Goal: Information Seeking & Learning: Learn about a topic

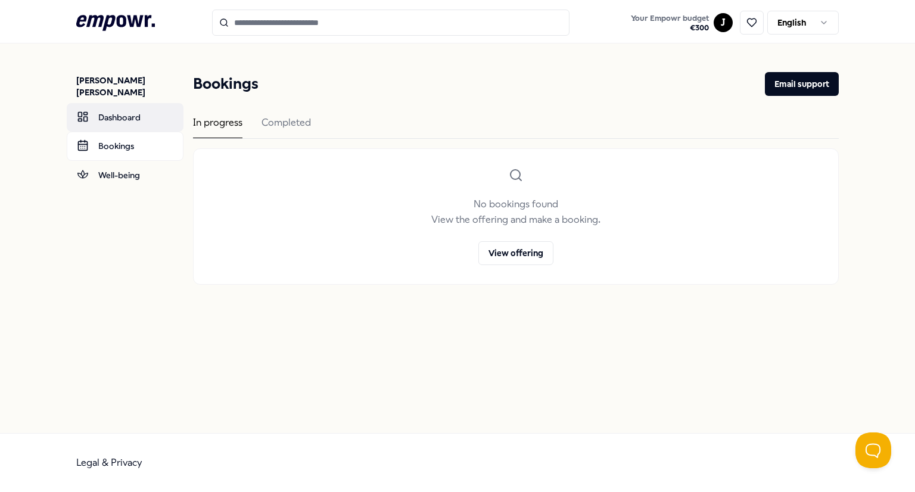
click at [119, 111] on link "Dashboard" at bounding box center [125, 117] width 117 height 29
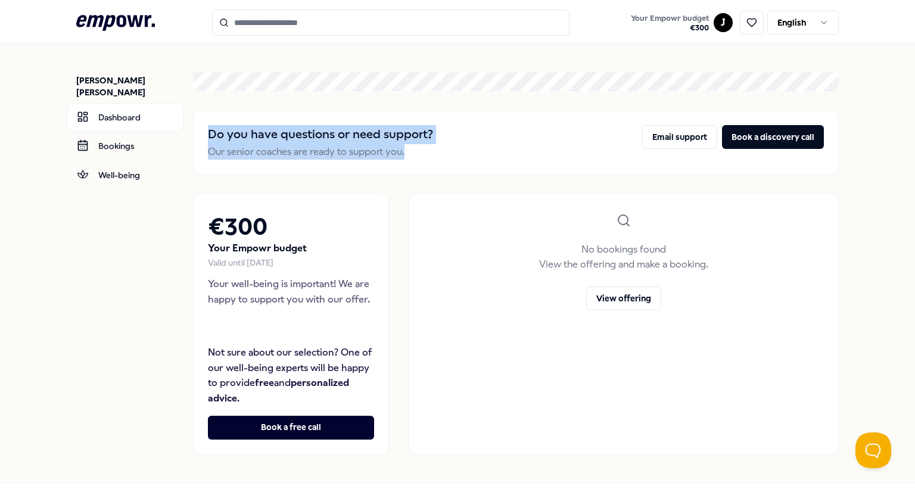
click at [486, 80] on div "Do you have questions or need support? Our senior coaches are ready to support …" at bounding box center [516, 263] width 646 height 382
click at [116, 15] on icon at bounding box center [115, 22] width 79 height 15
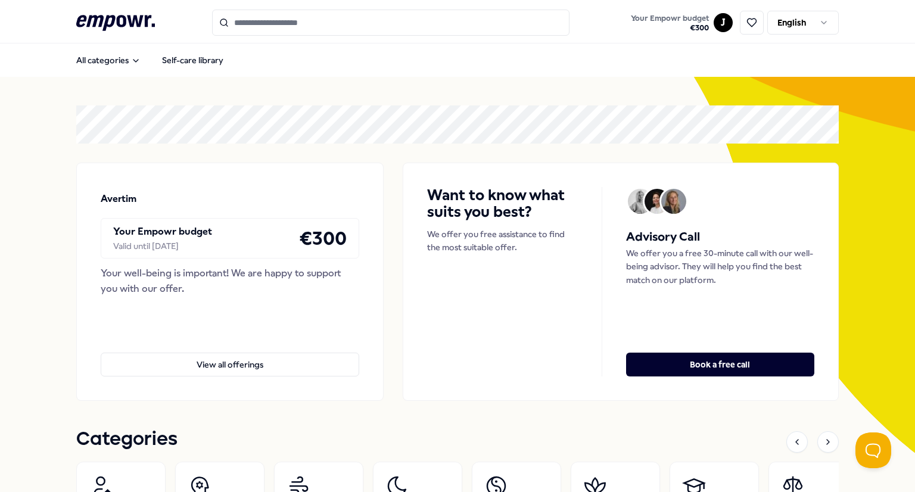
click at [499, 277] on div "Want to know what suits you best? We offer you free assistance to find the most…" at bounding box center [514, 281] width 175 height 189
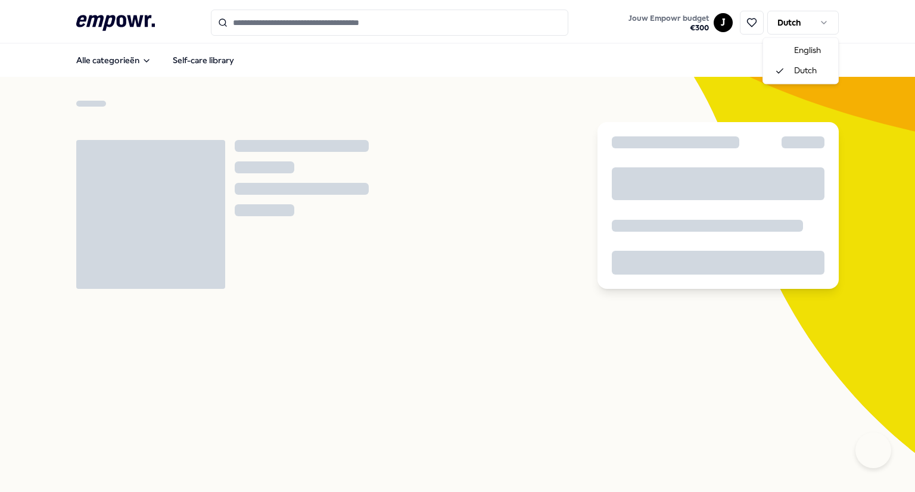
click at [813, 20] on html ".empowr-logo_svg__cls-1{fill:#03032f} Jouw Empowr budget € 300 J Dutch Alle cat…" at bounding box center [457, 246] width 915 height 492
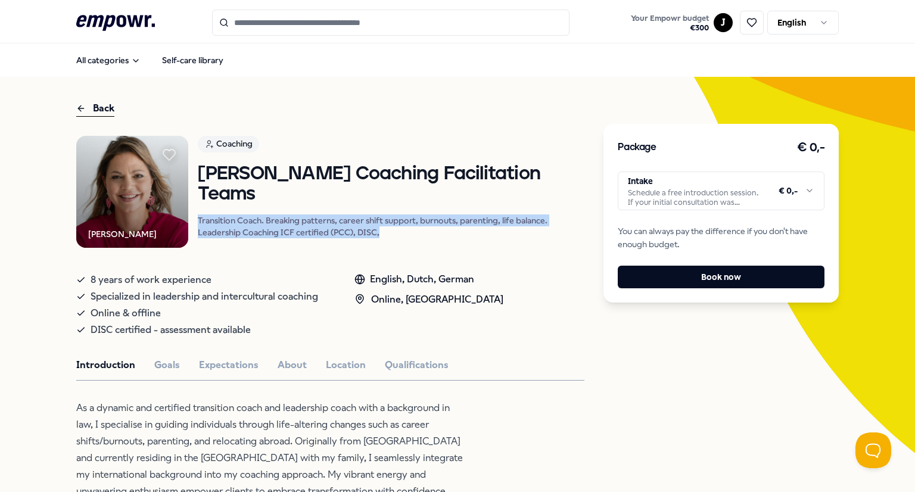
drag, startPoint x: 406, startPoint y: 230, endPoint x: 453, endPoint y: 194, distance: 59.1
click at [453, 194] on div "Hannah Böhmer Coaching Facilitation Teams Transition Coach. Breaking patterns, …" at bounding box center [391, 201] width 387 height 74
click at [453, 194] on h1 "Hannah Böhmer Coaching Facilitation Teams" at bounding box center [391, 184] width 387 height 41
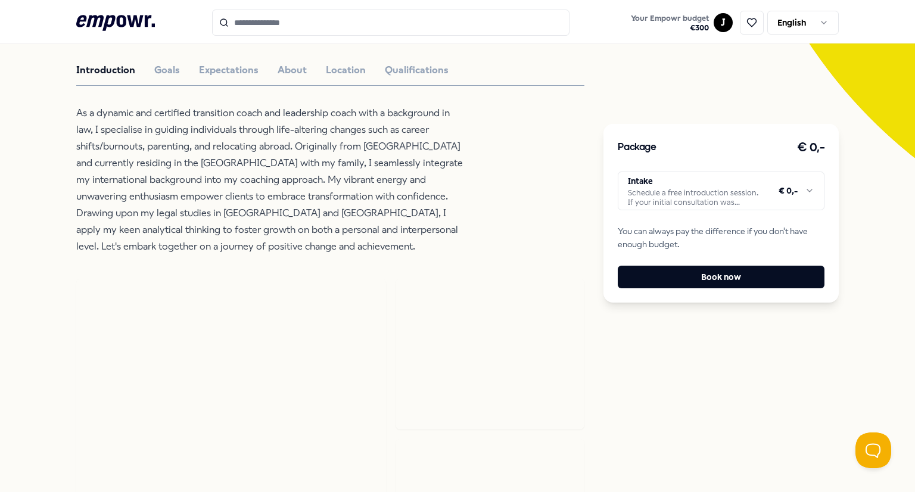
scroll to position [235, 0]
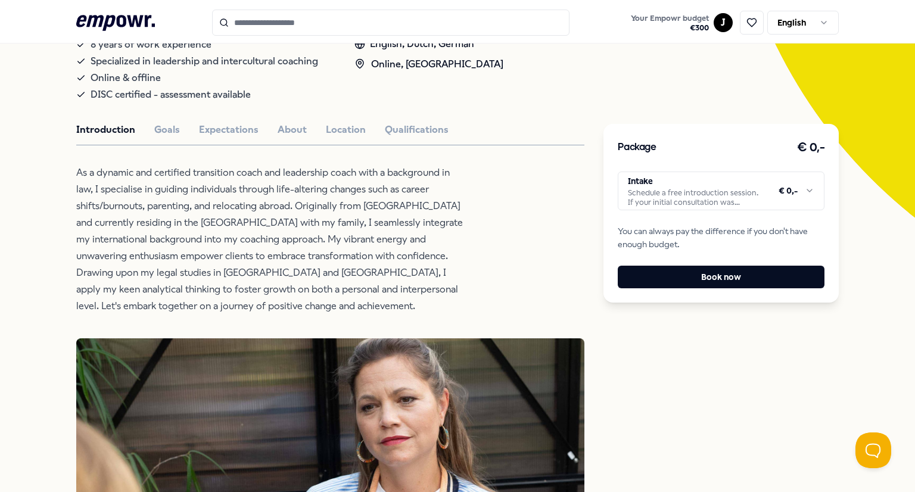
click at [166, 269] on p "As a dynamic and certified transition coach and leadership coach with a backgro…" at bounding box center [269, 239] width 387 height 150
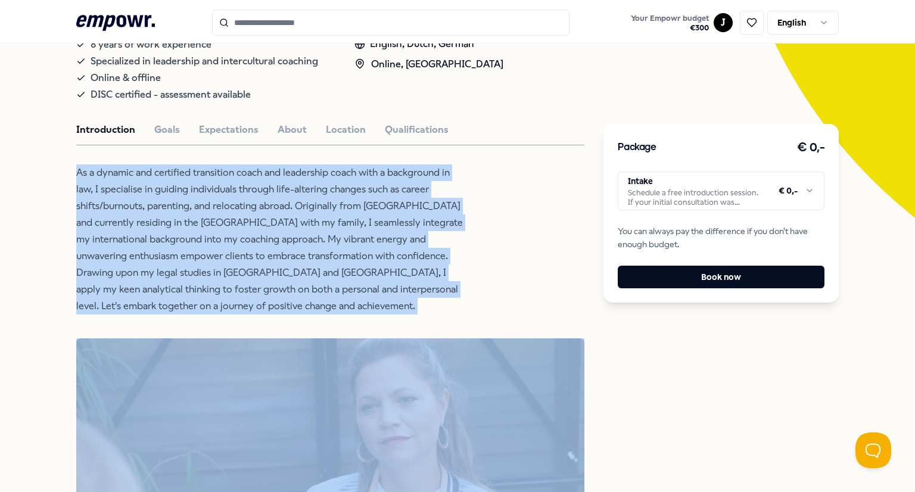
click at [166, 269] on p "As a dynamic and certified transition coach and leadership coach with a backgro…" at bounding box center [269, 239] width 387 height 150
click at [150, 229] on p "As a dynamic and certified transition coach and leadership coach with a backgro…" at bounding box center [269, 239] width 387 height 150
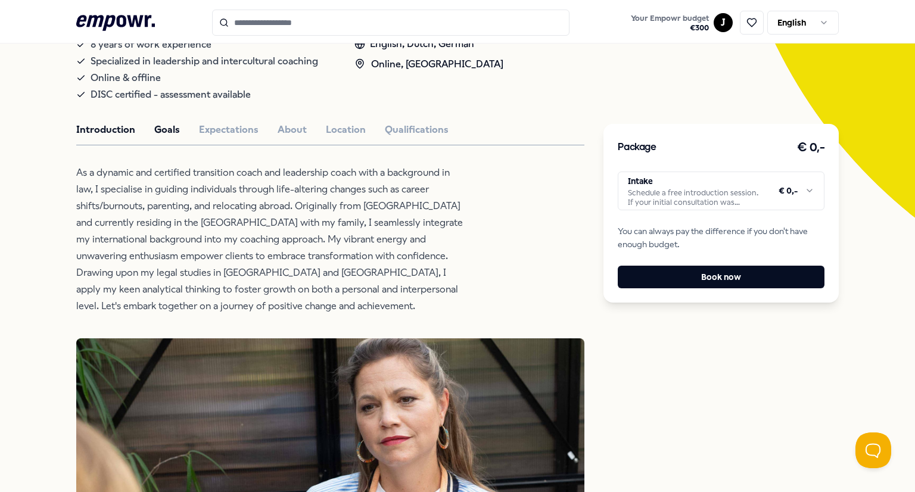
click at [169, 127] on button "Goals" at bounding box center [167, 129] width 26 height 15
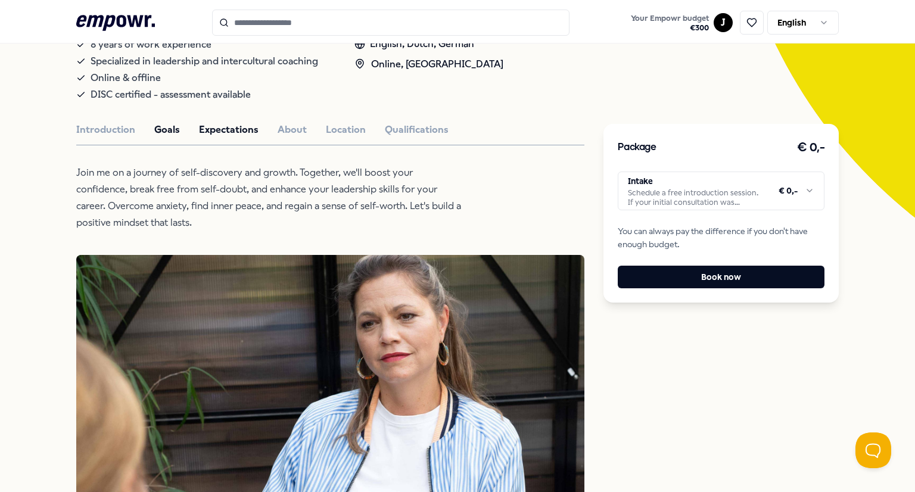
click at [222, 132] on button "Expectations" at bounding box center [229, 129] width 60 height 15
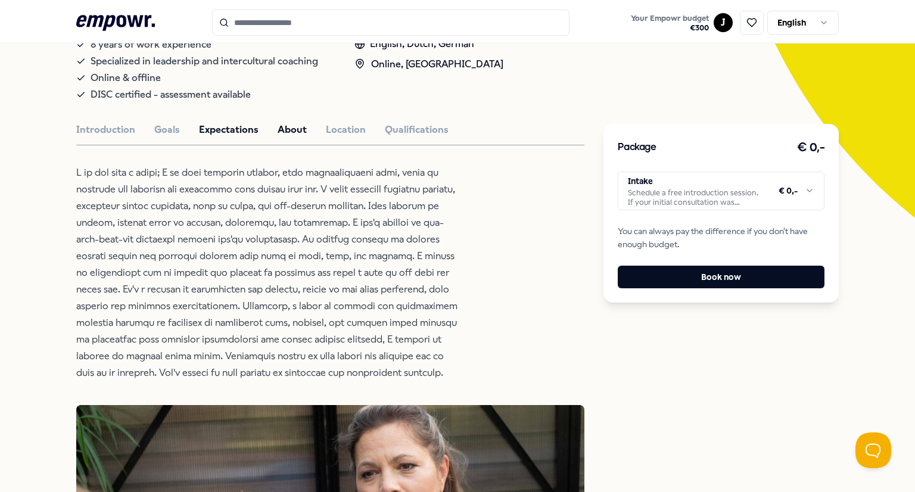
click at [278, 132] on button "About" at bounding box center [292, 129] width 29 height 15
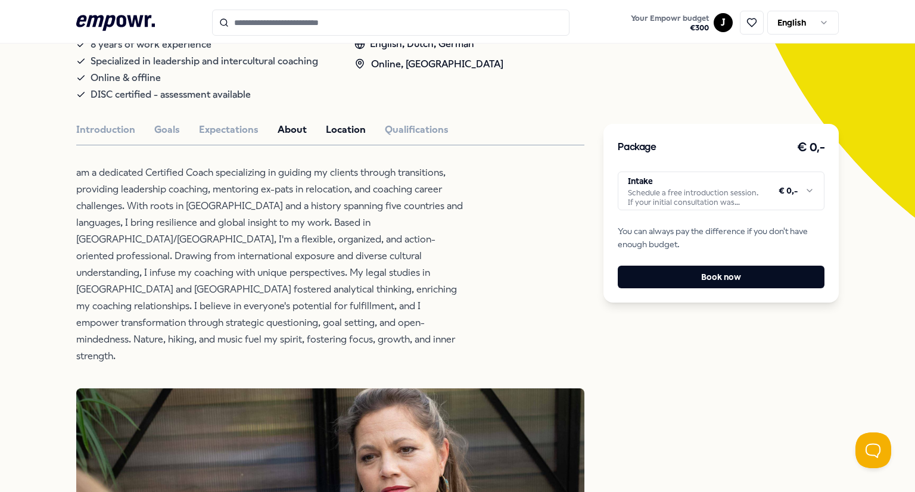
click at [335, 135] on button "Location" at bounding box center [346, 129] width 40 height 15
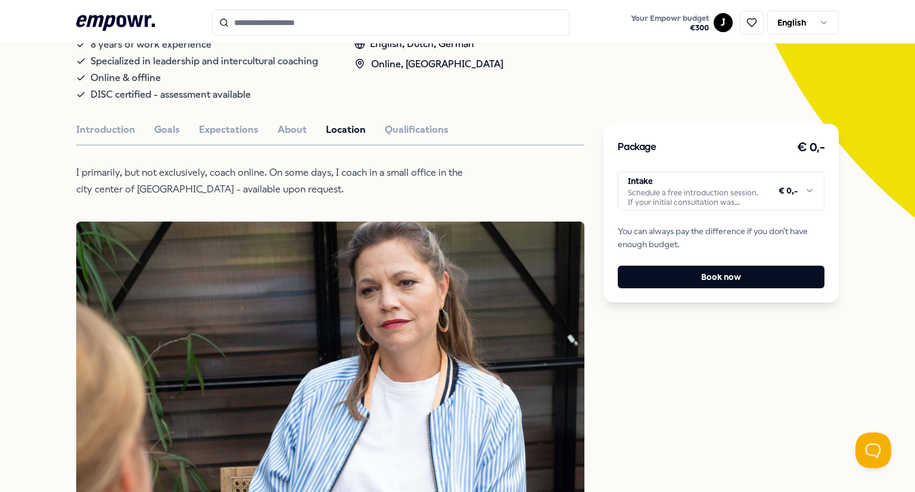
click at [271, 172] on p "I primarily, but not exclusively, coach online. On some days, I coach in a smal…" at bounding box center [269, 180] width 387 height 33
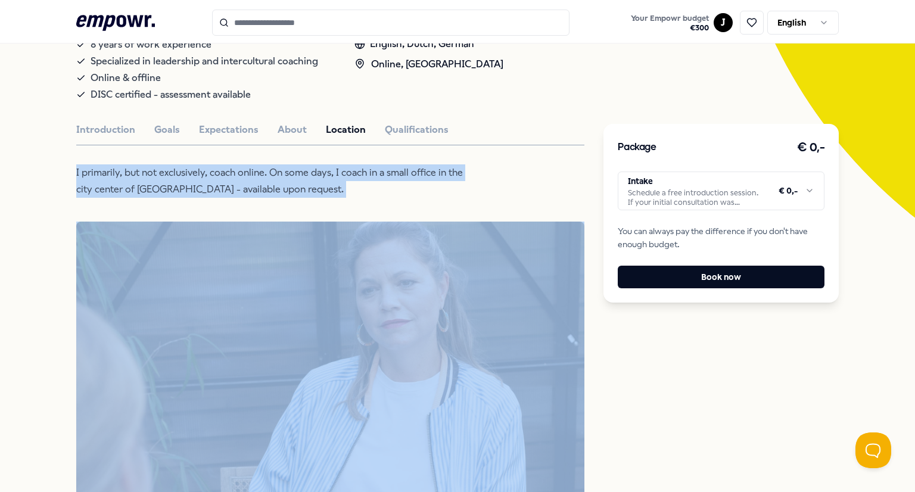
click at [271, 172] on p "I primarily, but not exclusively, coach online. On some days, I coach in a smal…" at bounding box center [269, 180] width 387 height 33
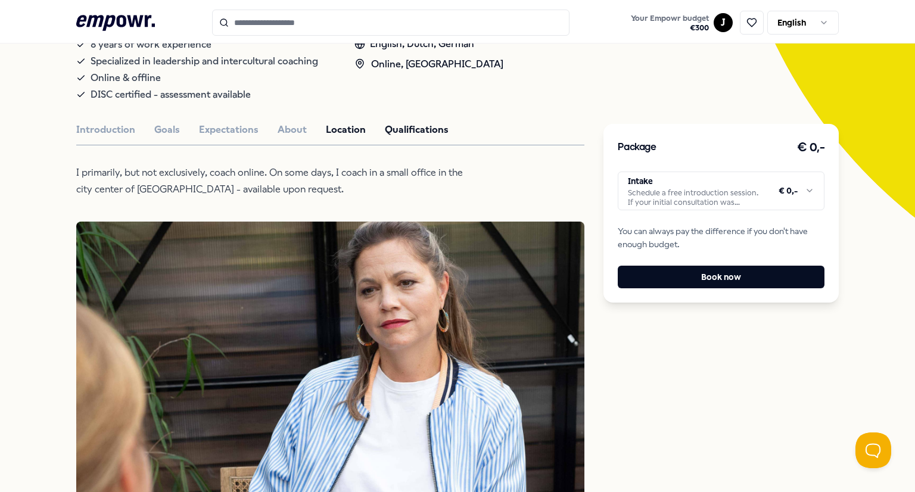
click at [400, 127] on button "Qualifications" at bounding box center [417, 129] width 64 height 15
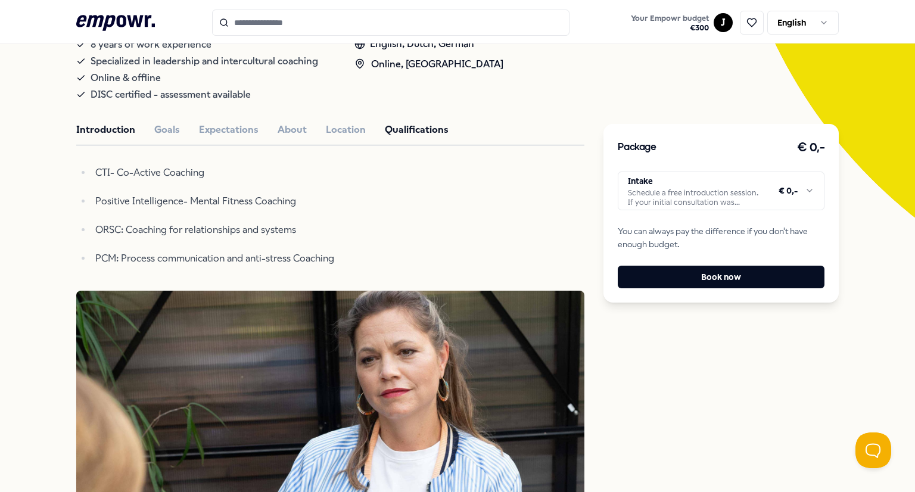
click at [94, 134] on button "Introduction" at bounding box center [105, 129] width 59 height 15
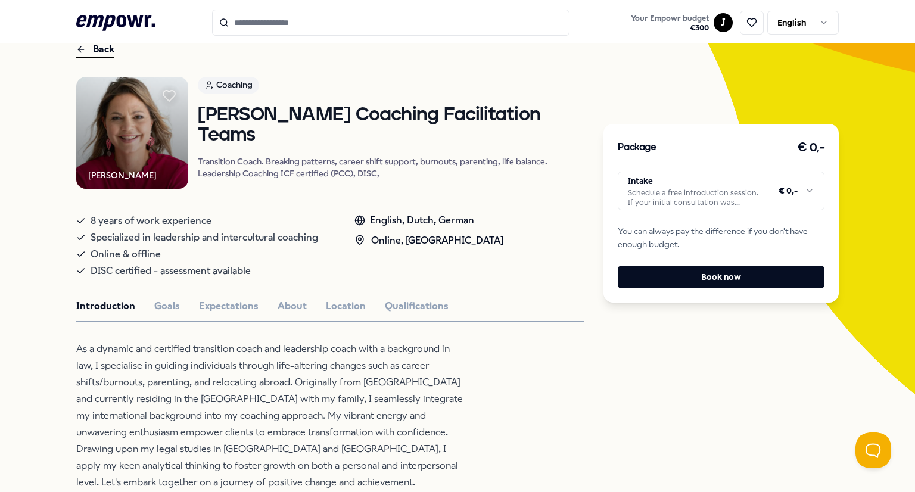
scroll to position [0, 0]
